Goal: Task Accomplishment & Management: Manage account settings

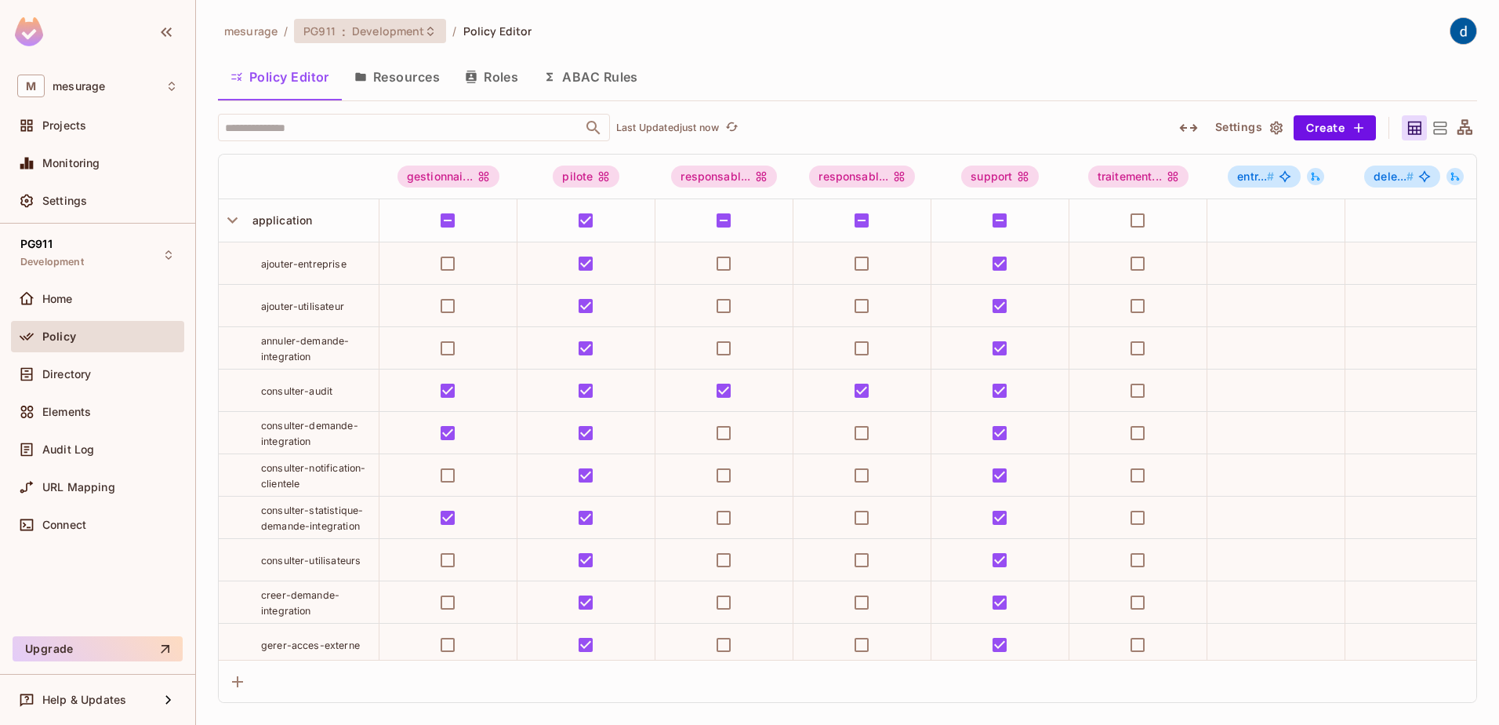
click at [356, 30] on span "Development" at bounding box center [388, 31] width 72 height 15
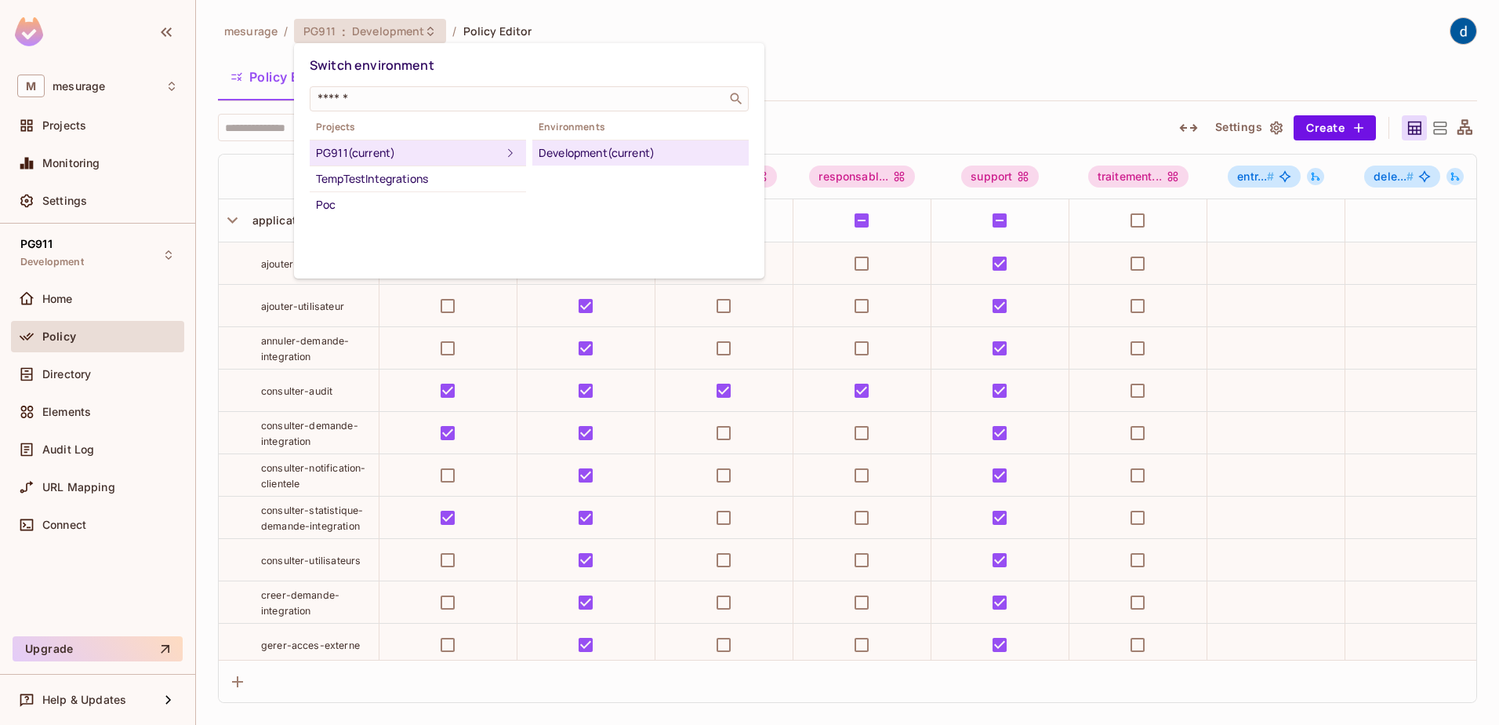
drag, startPoint x: 89, startPoint y: 298, endPoint x: 66, endPoint y: 300, distance: 22.8
click at [87, 298] on div at bounding box center [749, 362] width 1499 height 725
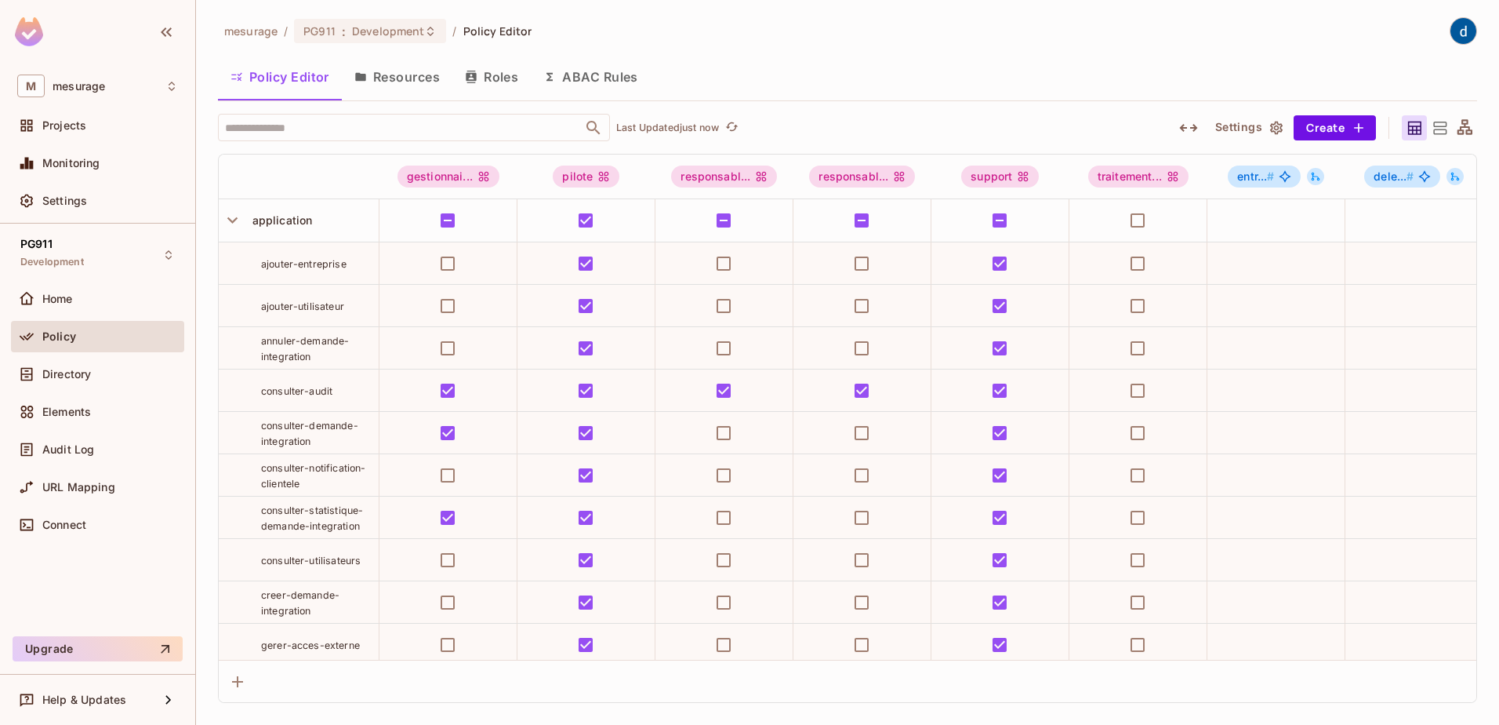
click at [66, 300] on span "Home" at bounding box center [57, 299] width 31 height 13
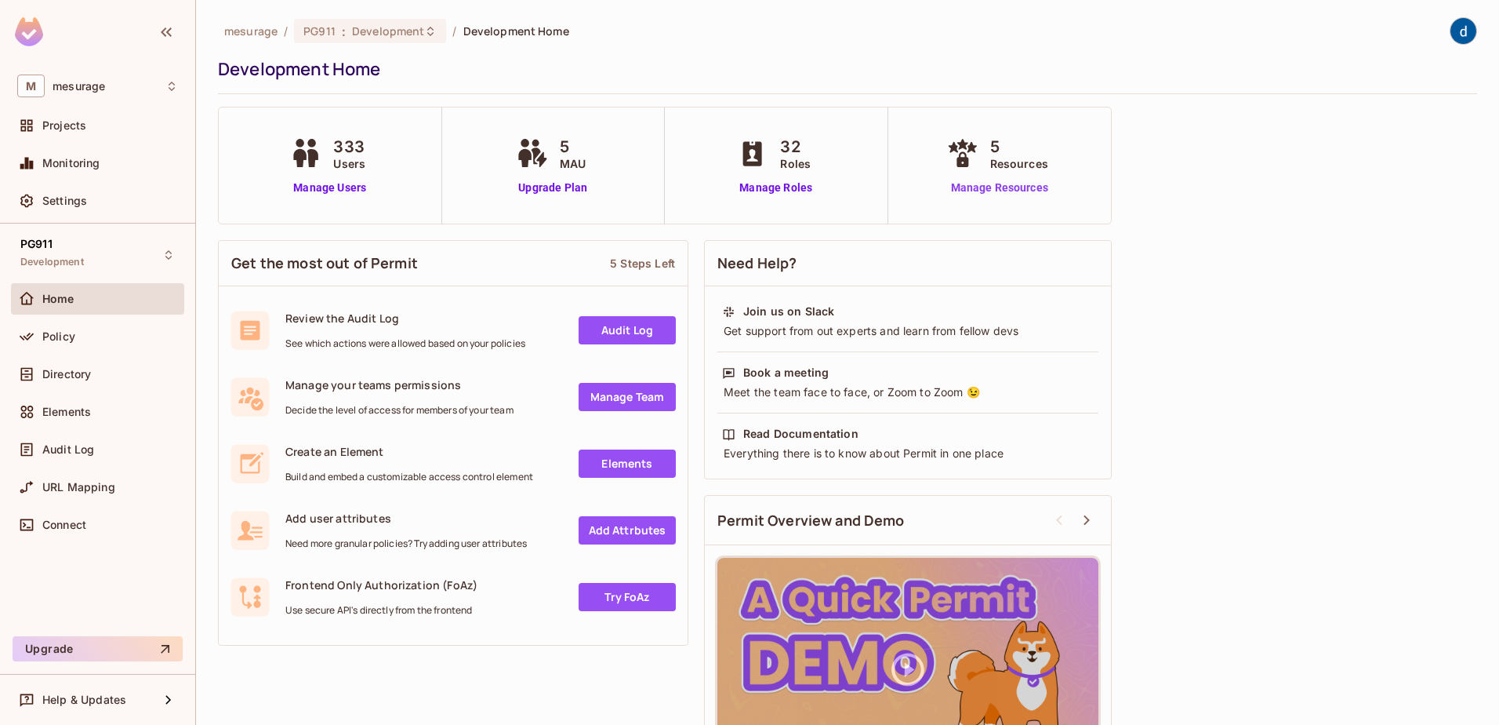
click at [983, 191] on link "Manage Resources" at bounding box center [999, 188] width 113 height 16
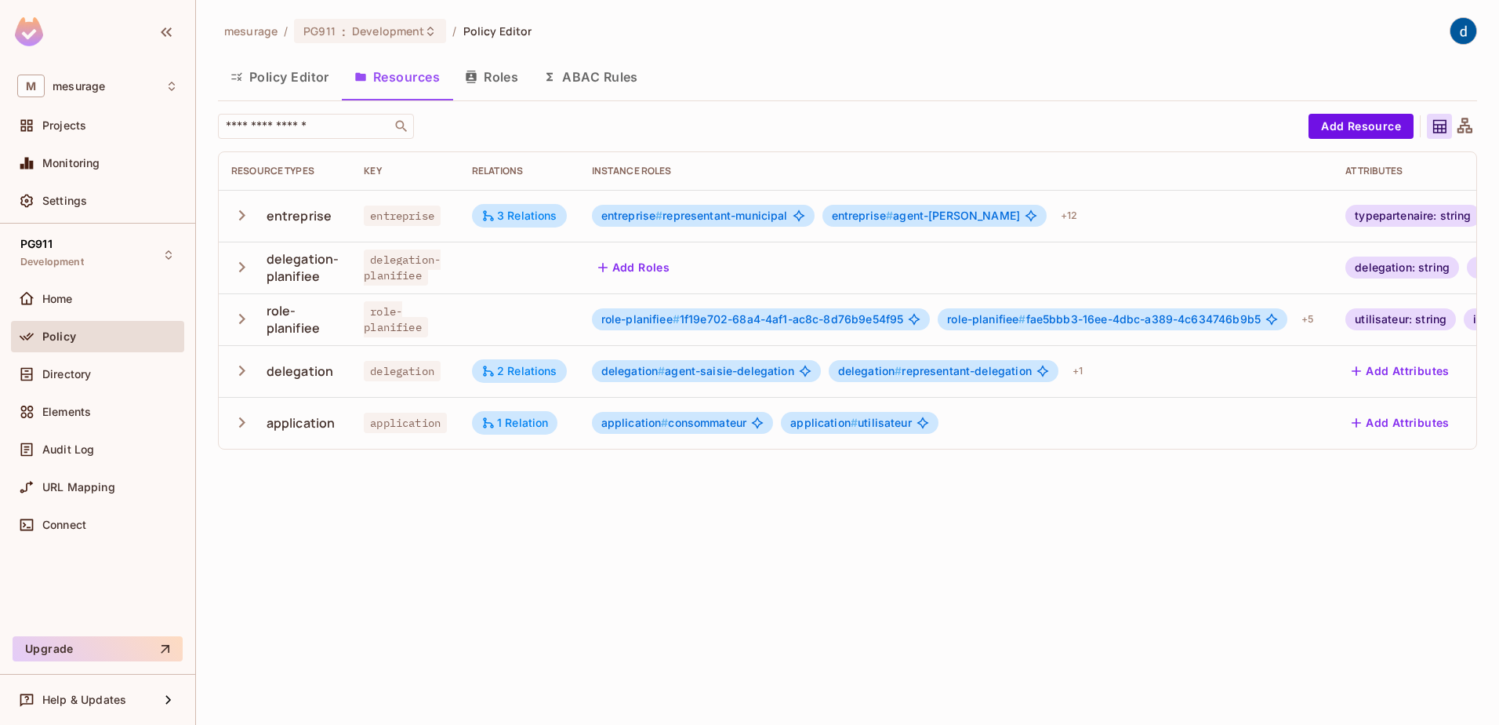
click at [583, 76] on button "ABAC Rules" at bounding box center [591, 76] width 120 height 39
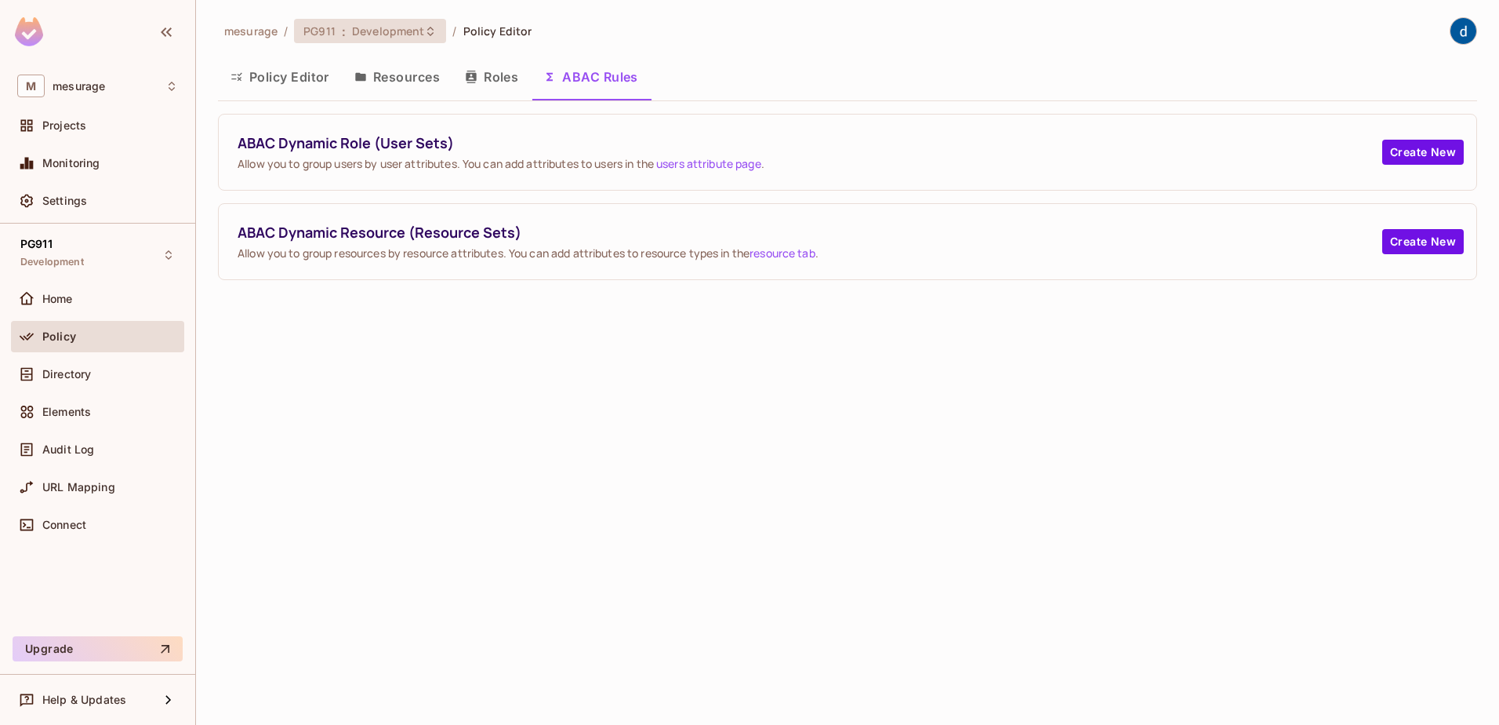
click at [369, 36] on span "Development" at bounding box center [388, 31] width 72 height 15
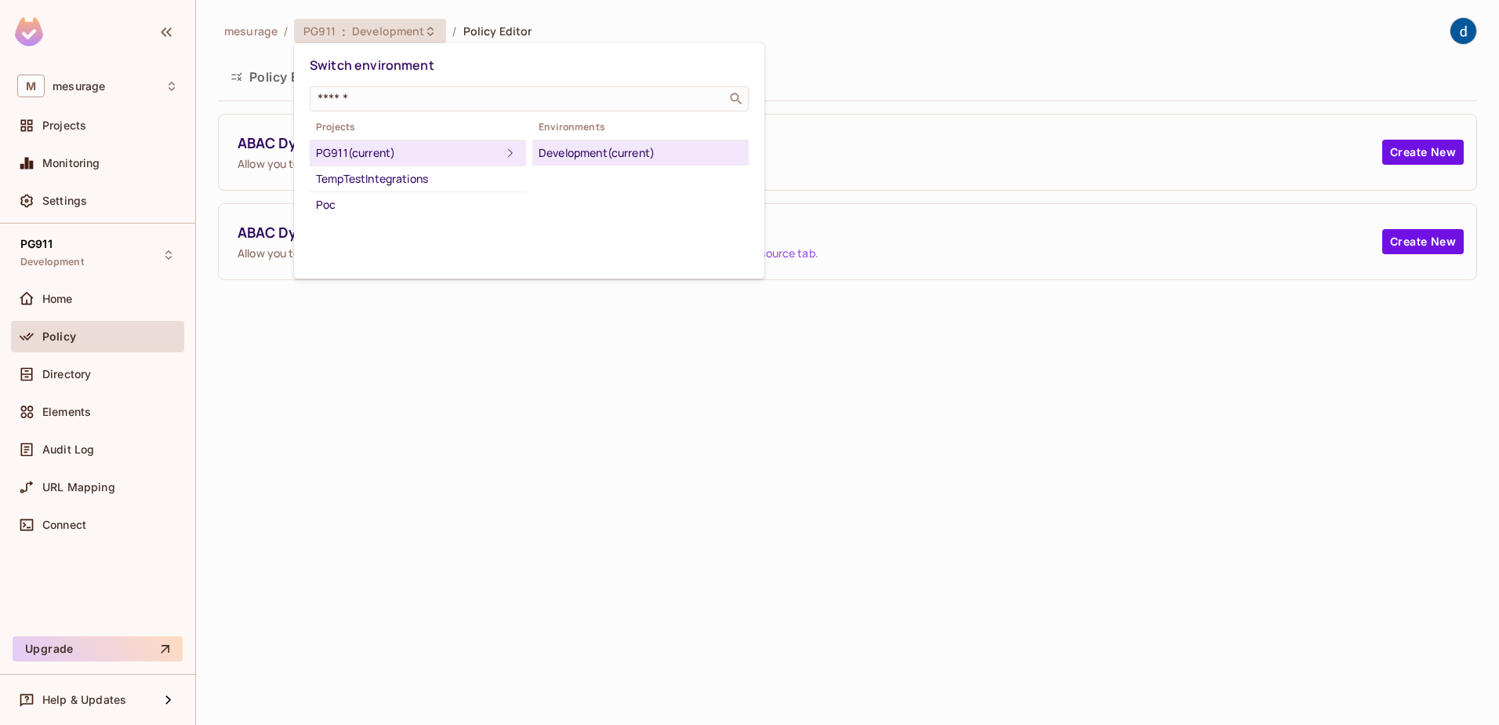
click at [53, 128] on div at bounding box center [749, 362] width 1499 height 725
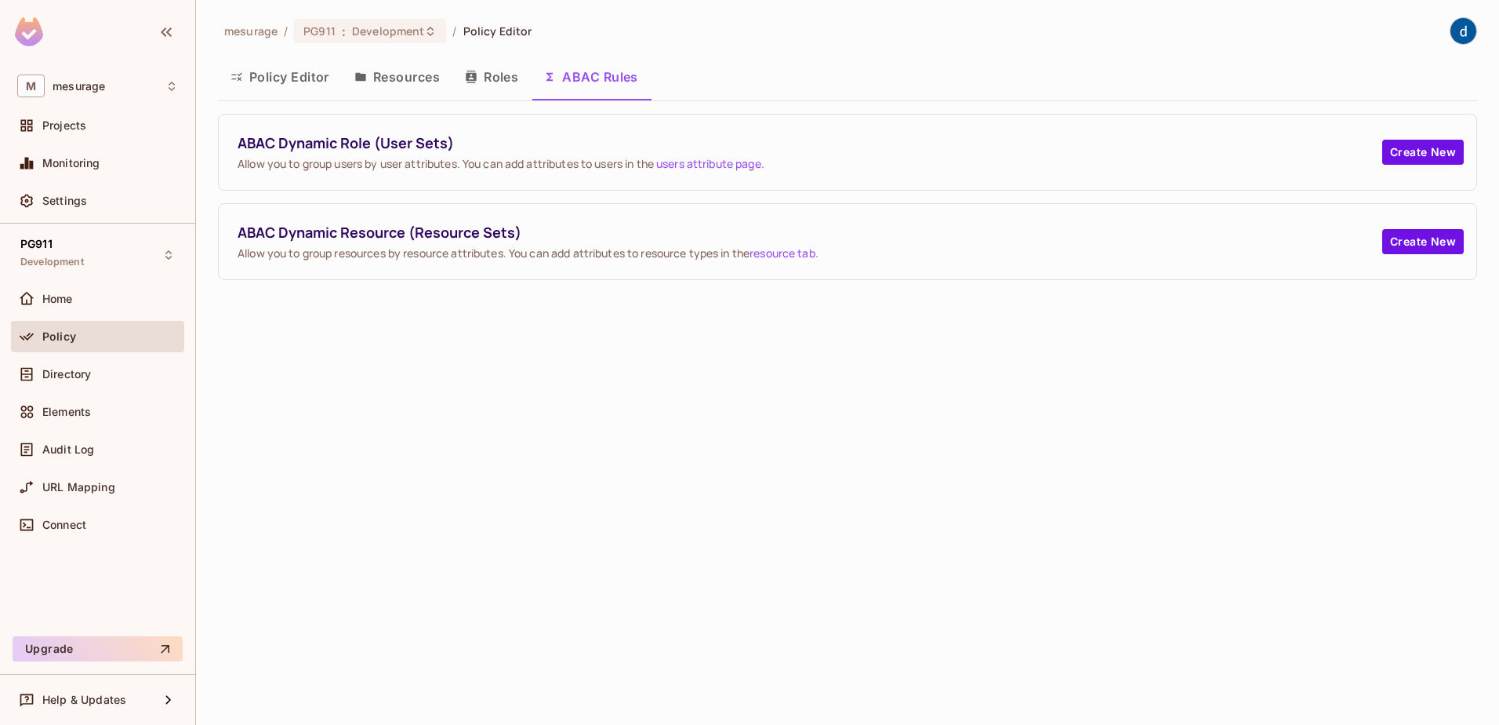
click at [53, 128] on span "Projects" at bounding box center [64, 125] width 44 height 13
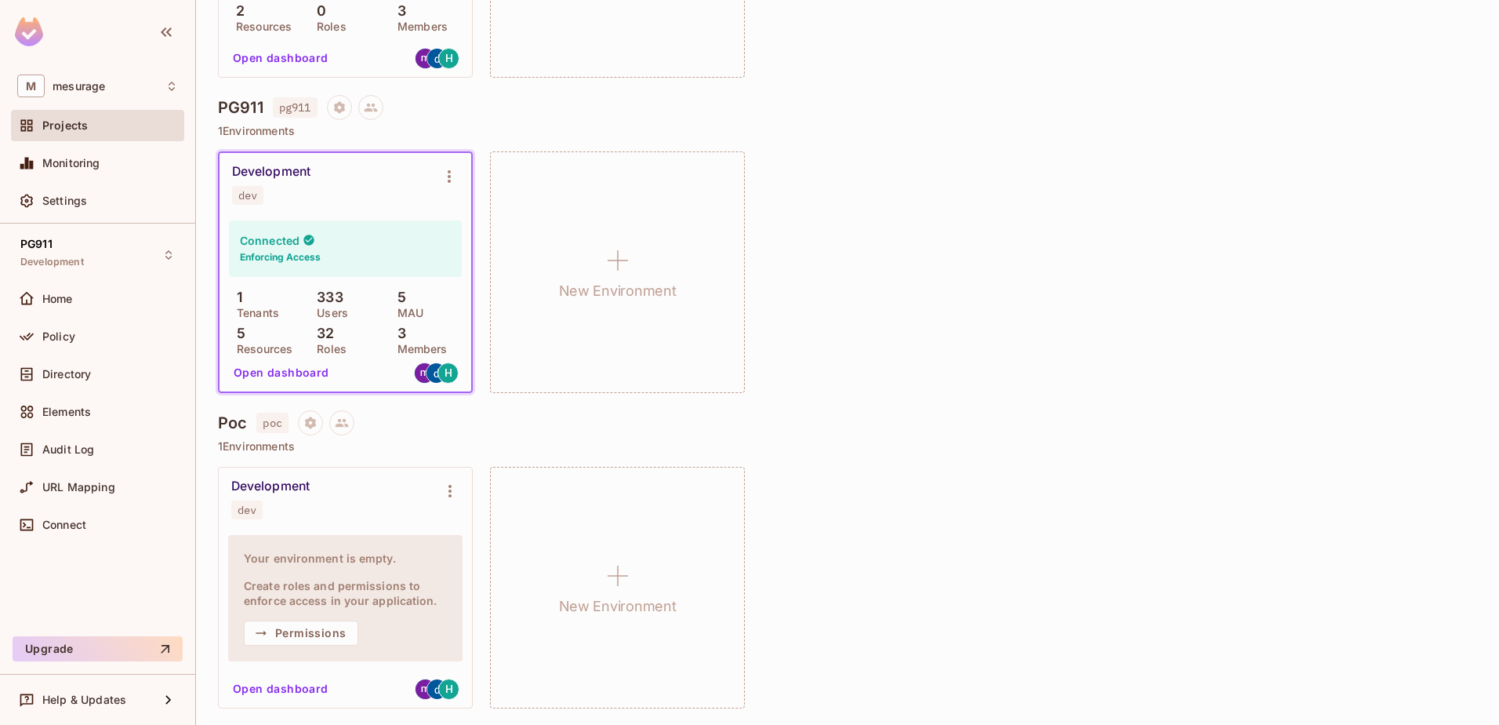
scroll to position [377, 0]
click at [72, 409] on span "Elements" at bounding box center [66, 411] width 49 height 13
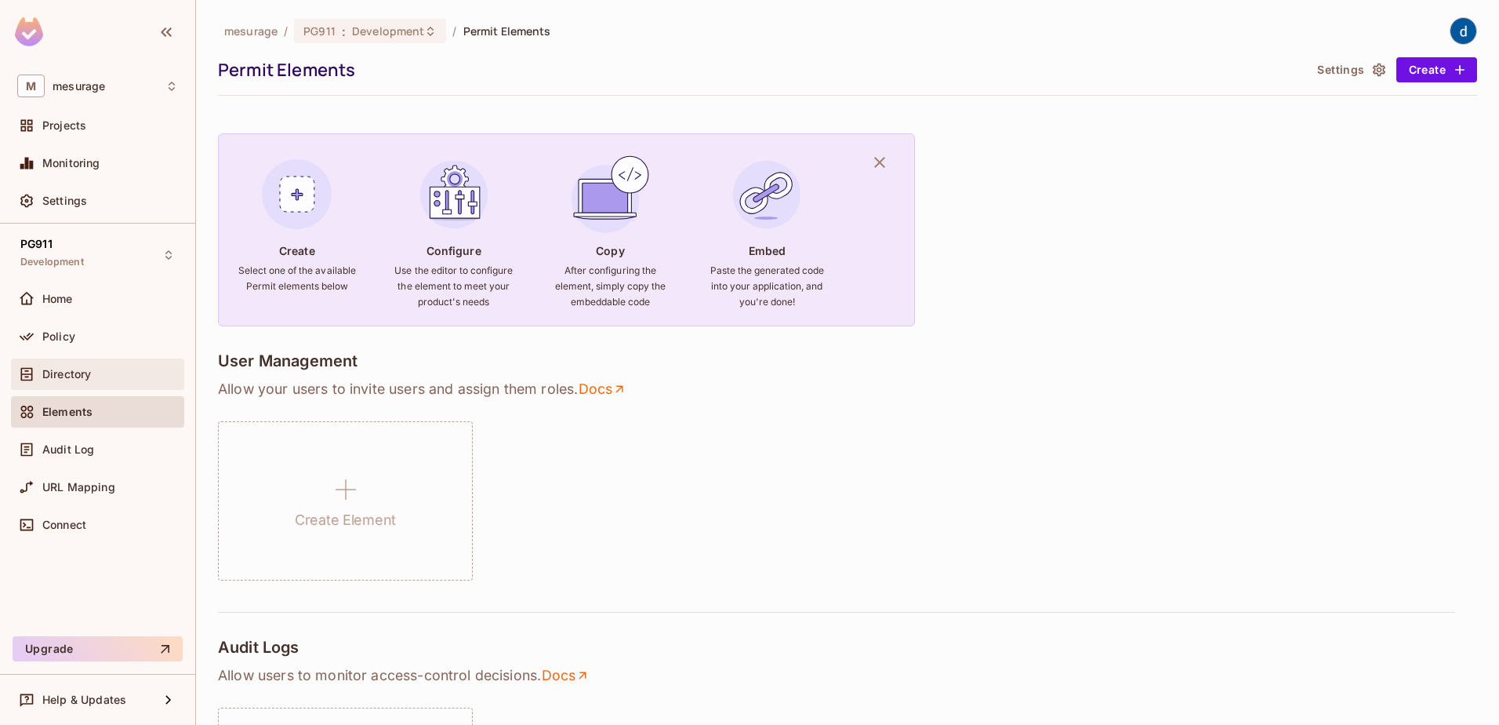
click at [80, 381] on div "Directory" at bounding box center [97, 374] width 161 height 19
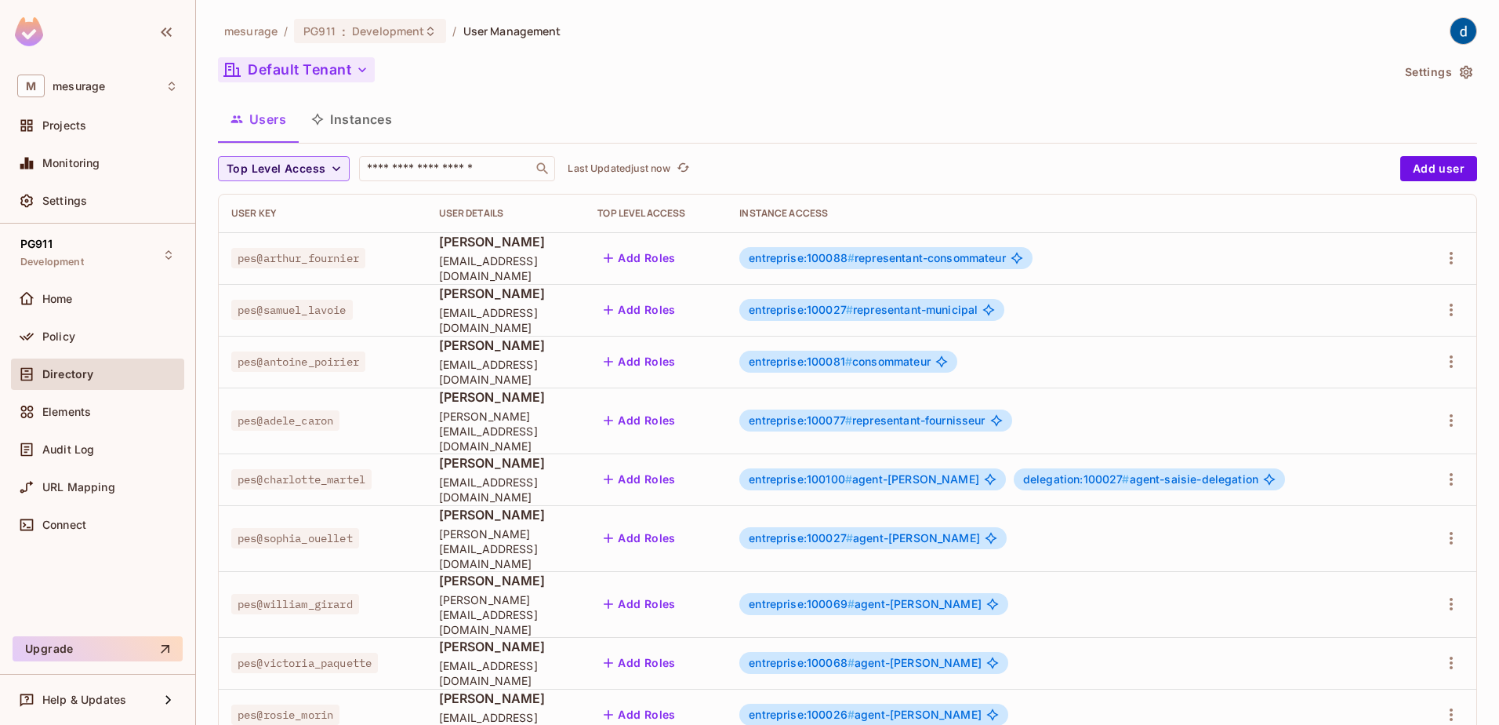
click at [354, 75] on icon "button" at bounding box center [362, 70] width 16 height 16
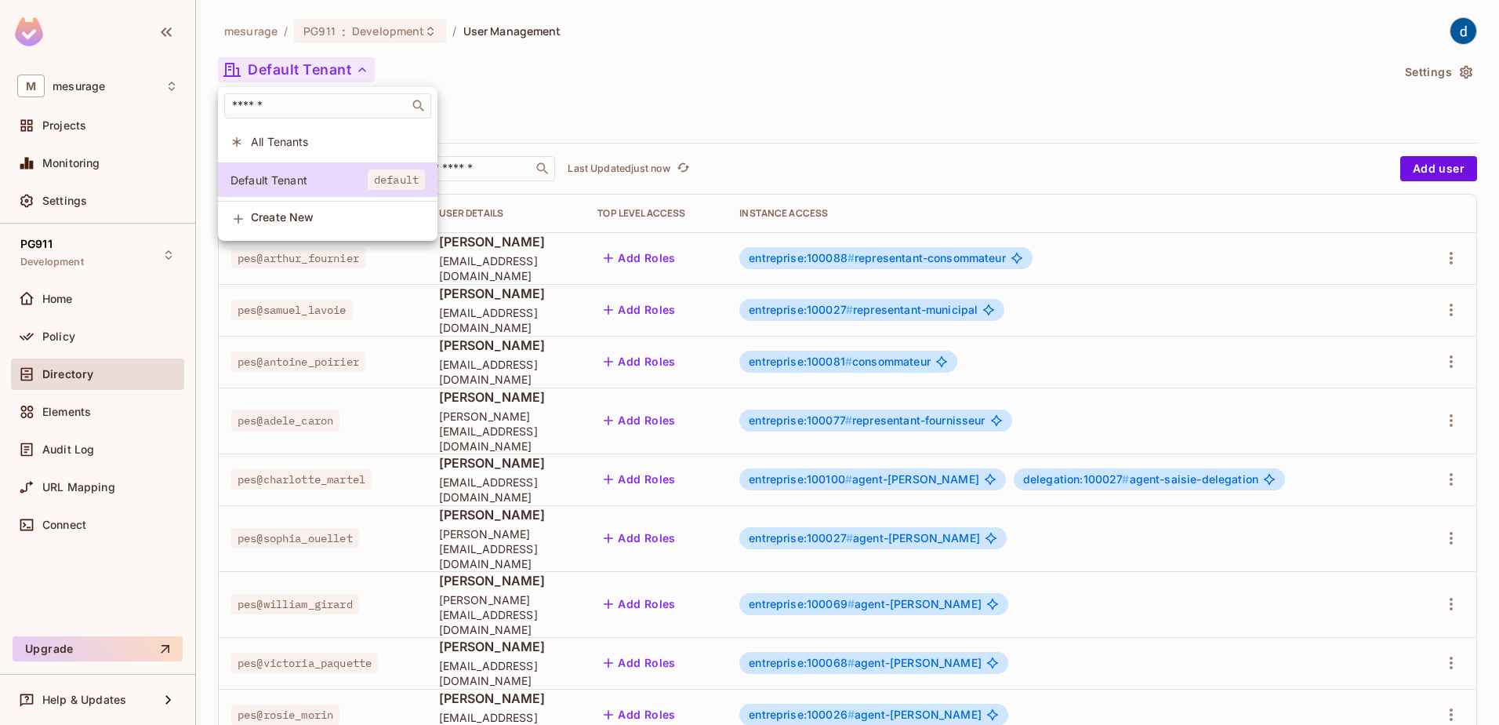
click at [470, 94] on div at bounding box center [749, 362] width 1499 height 725
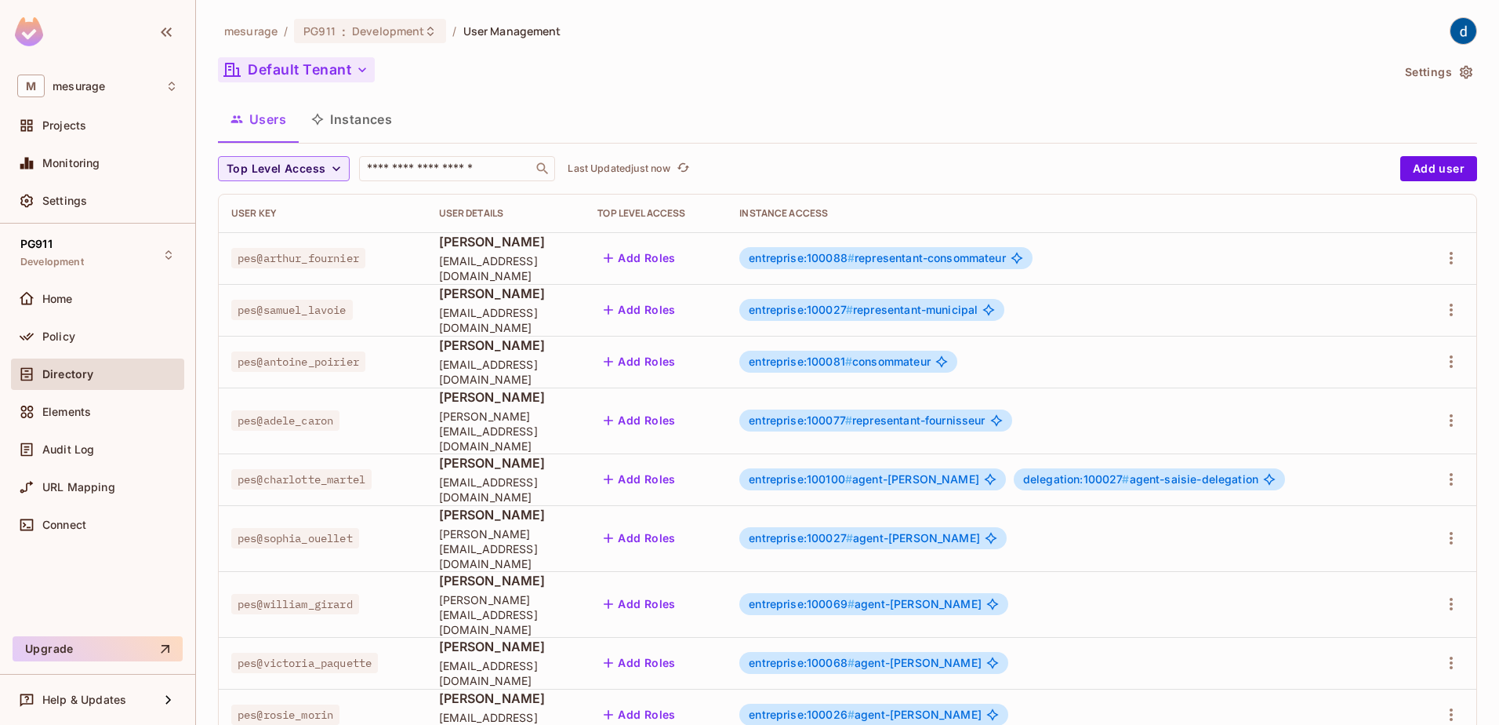
click at [375, 115] on button "Instances" at bounding box center [352, 119] width 106 height 39
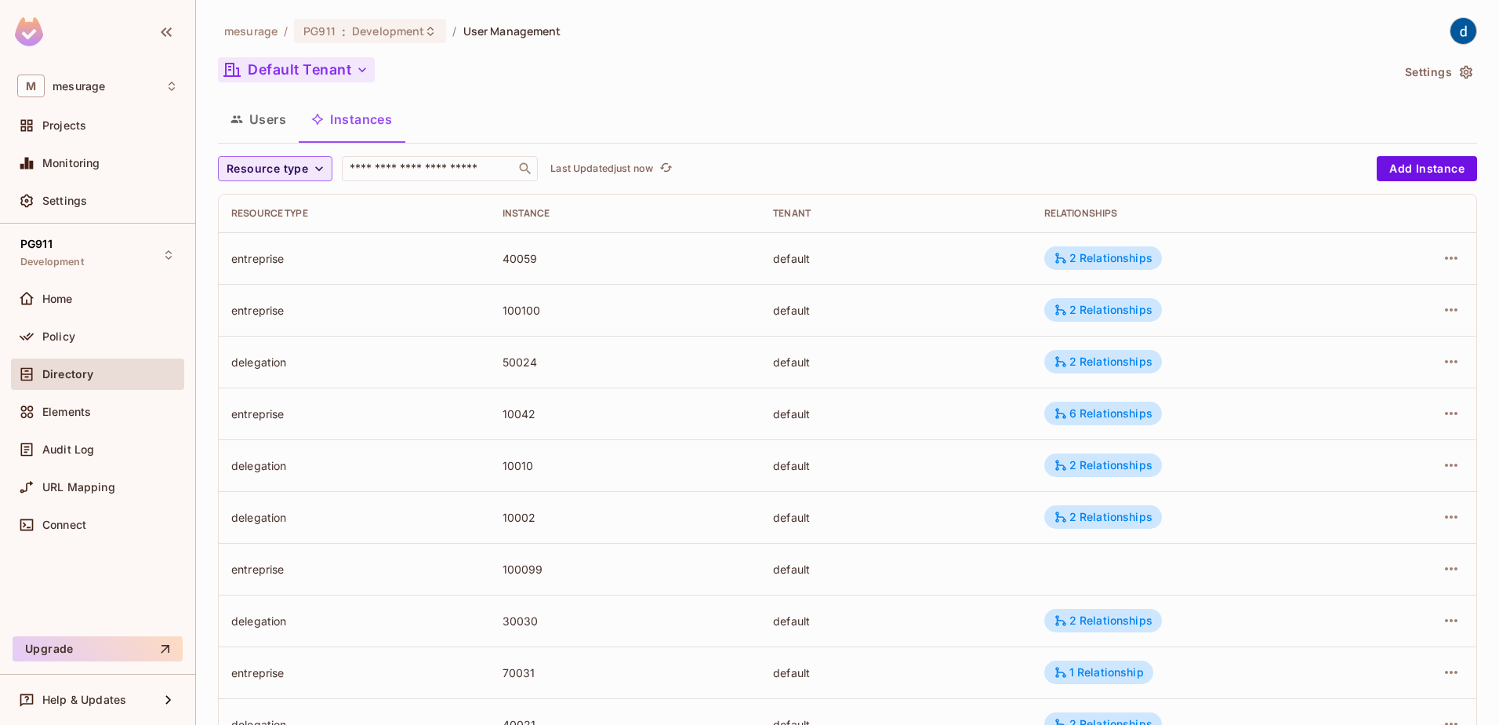
click at [283, 173] on span "Resource type" at bounding box center [268, 169] width 82 height 20
click at [267, 330] on li "application" at bounding box center [282, 339] width 129 height 34
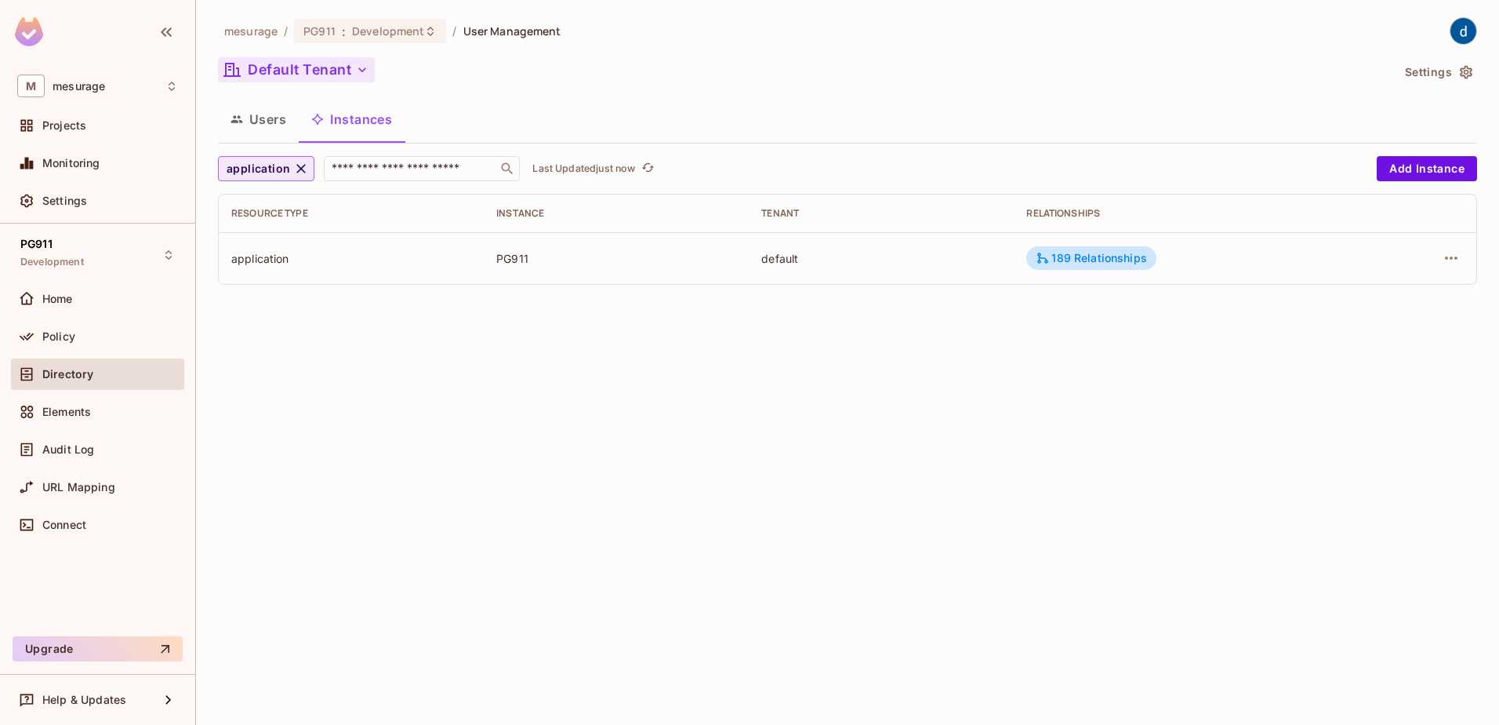
click at [293, 173] on icon "button" at bounding box center [301, 169] width 16 height 16
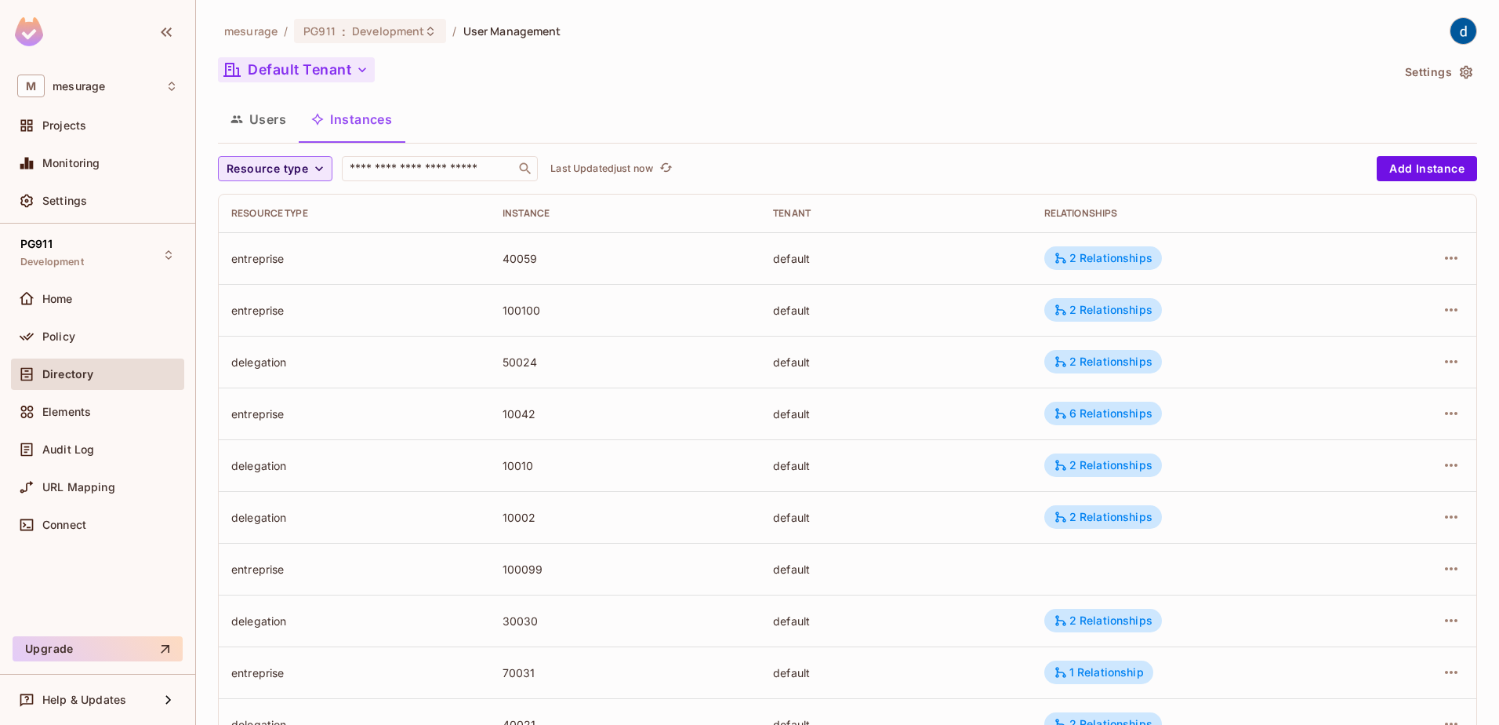
click at [303, 169] on span "Resource type" at bounding box center [268, 169] width 82 height 20
click at [281, 213] on li "entreprise" at bounding box center [282, 204] width 129 height 34
click at [262, 124] on button "Users" at bounding box center [258, 119] width 81 height 39
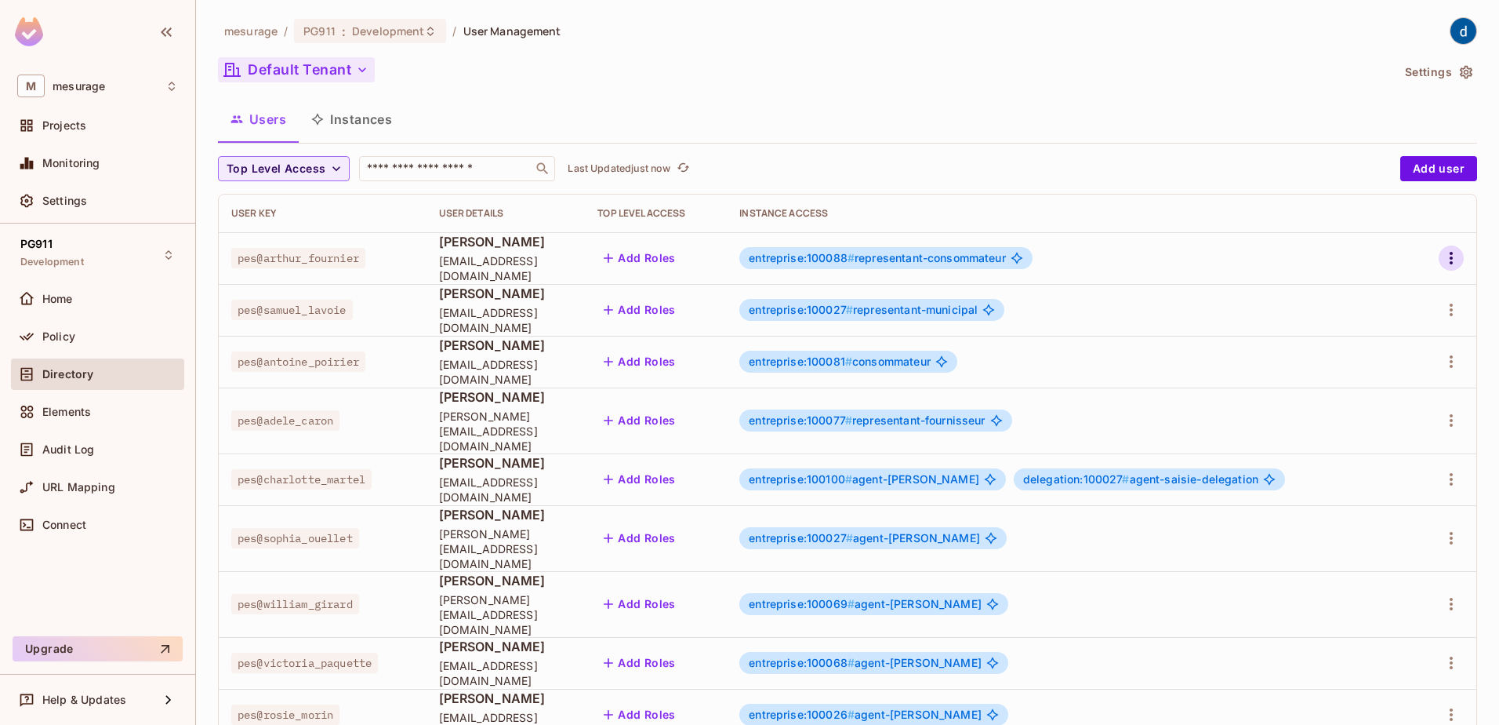
click at [1442, 259] on icon "button" at bounding box center [1451, 258] width 19 height 19
click at [1389, 285] on li "Edit" at bounding box center [1372, 294] width 139 height 35
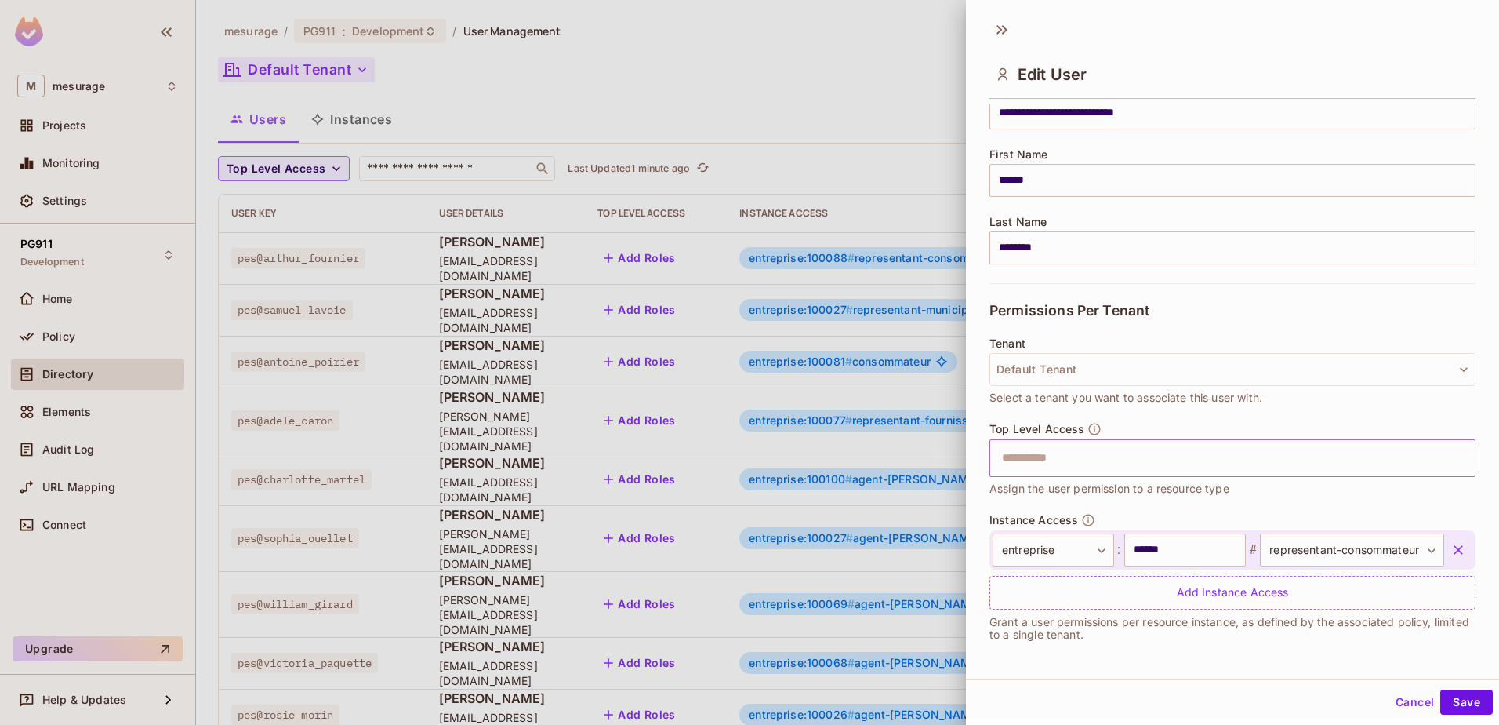
scroll to position [2, 0]
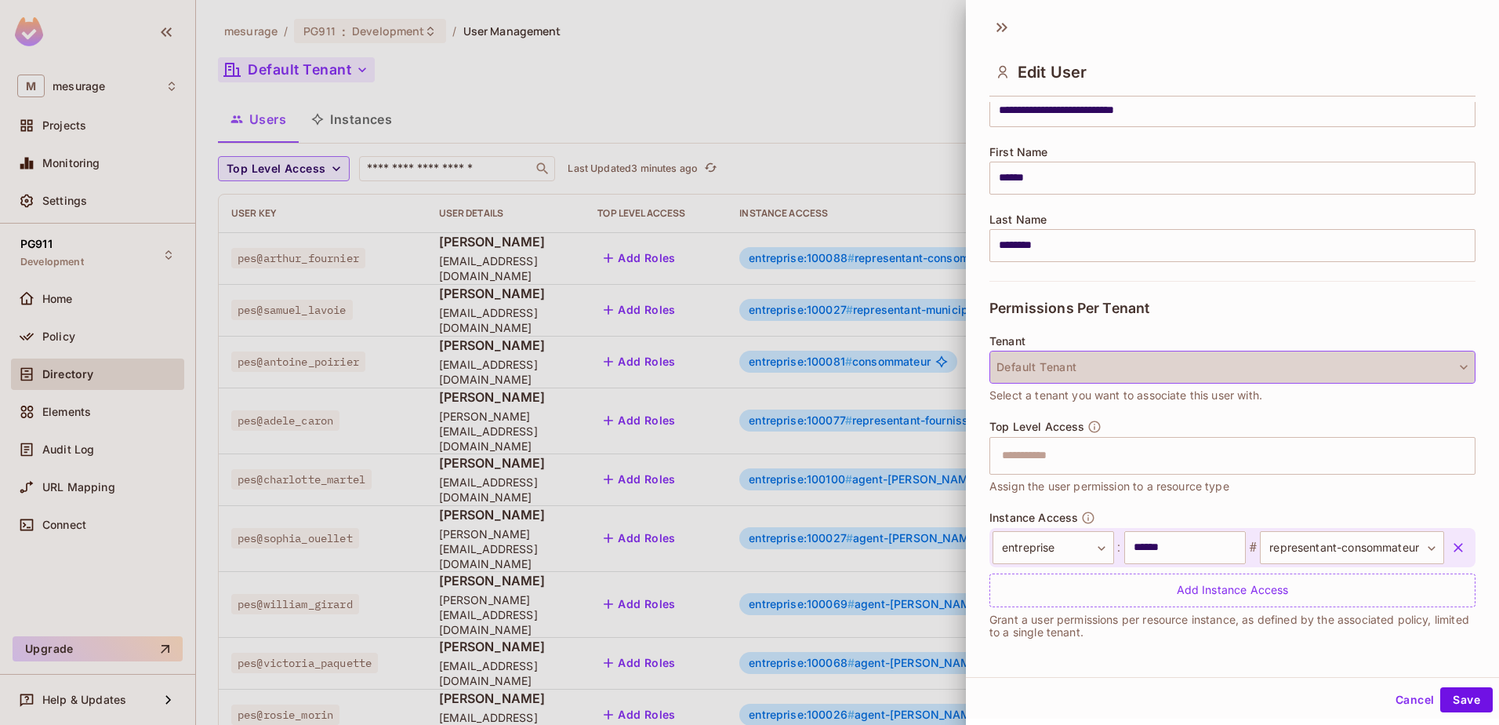
click at [1296, 370] on button "Default Tenant" at bounding box center [1233, 367] width 486 height 33
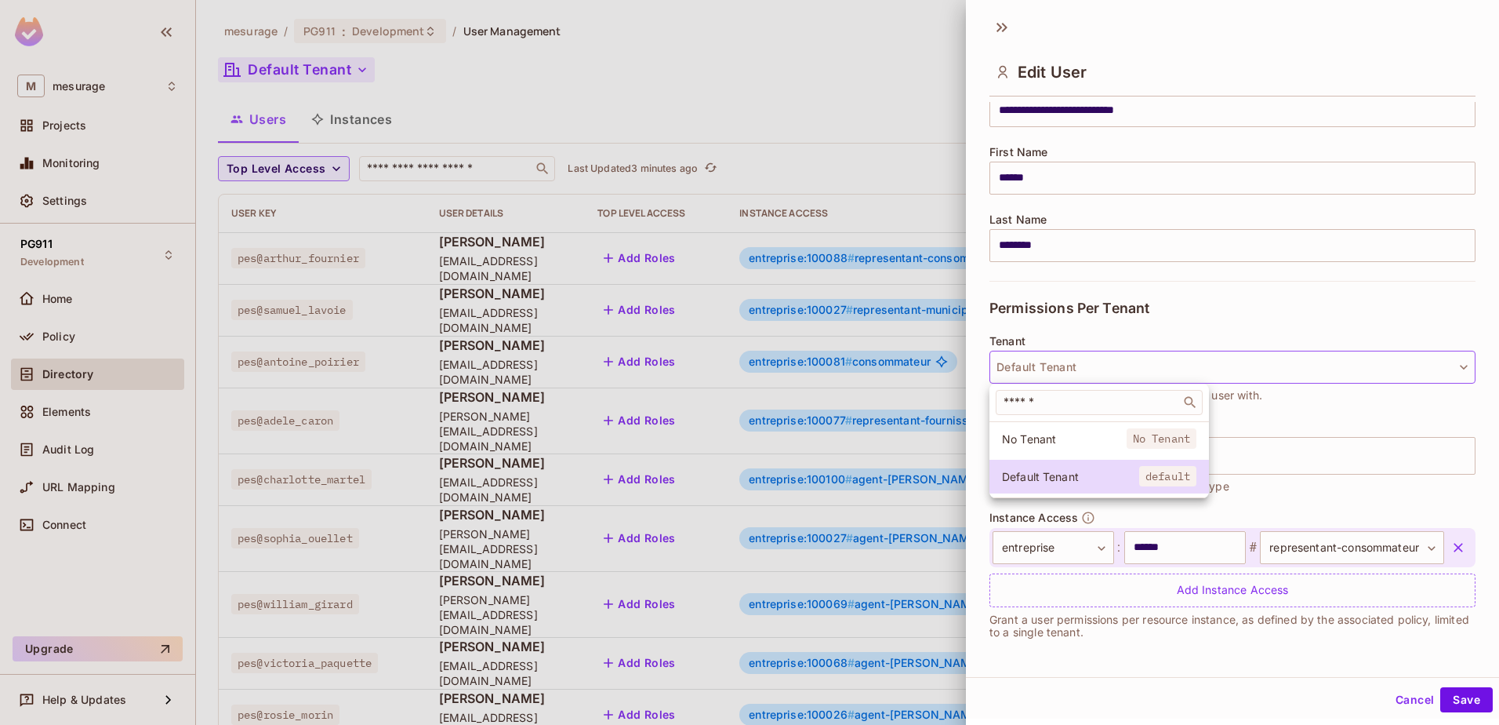
click at [1193, 325] on div at bounding box center [749, 362] width 1499 height 725
